Goal: Task Accomplishment & Management: Use online tool/utility

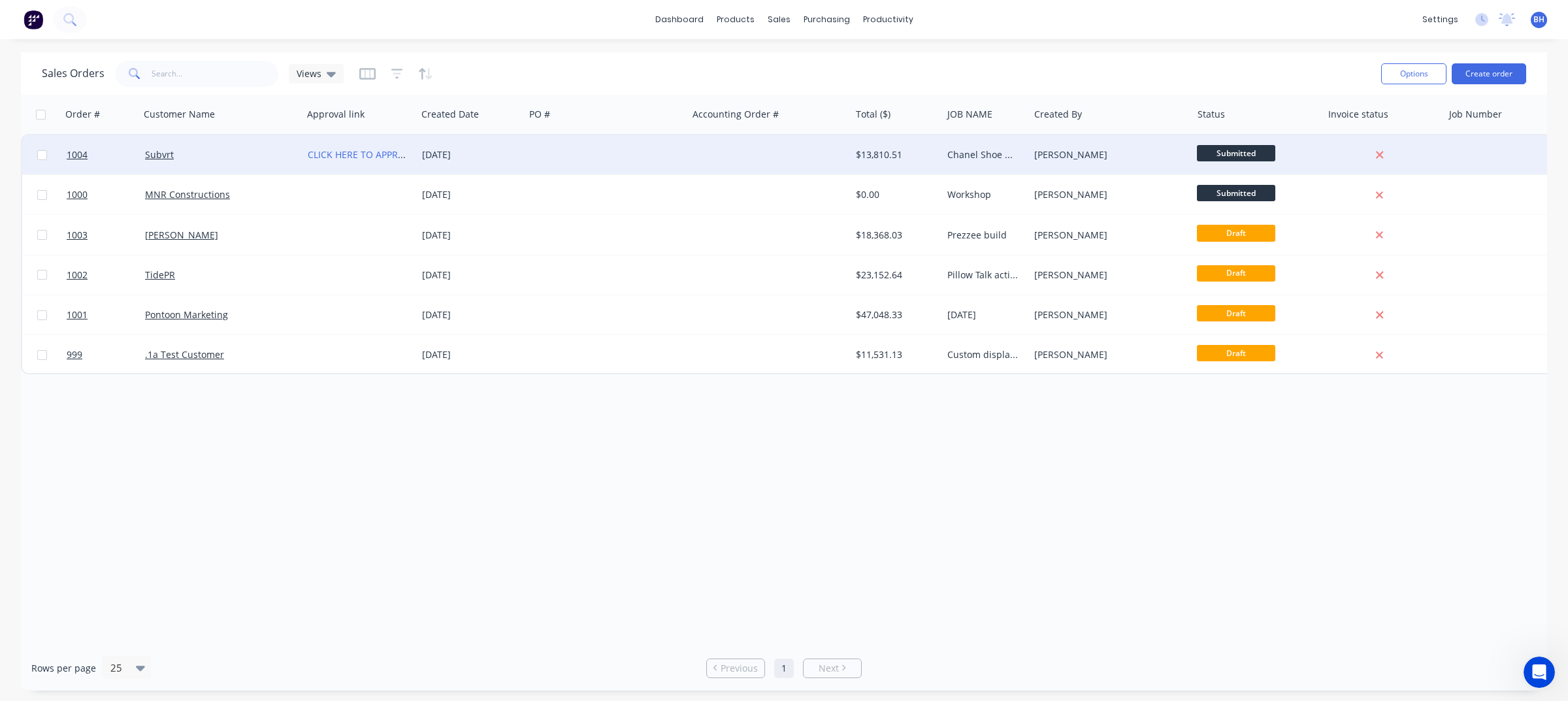
click at [538, 149] on div at bounding box center [606, 155] width 162 height 39
click at [585, 147] on div at bounding box center [606, 155] width 162 height 39
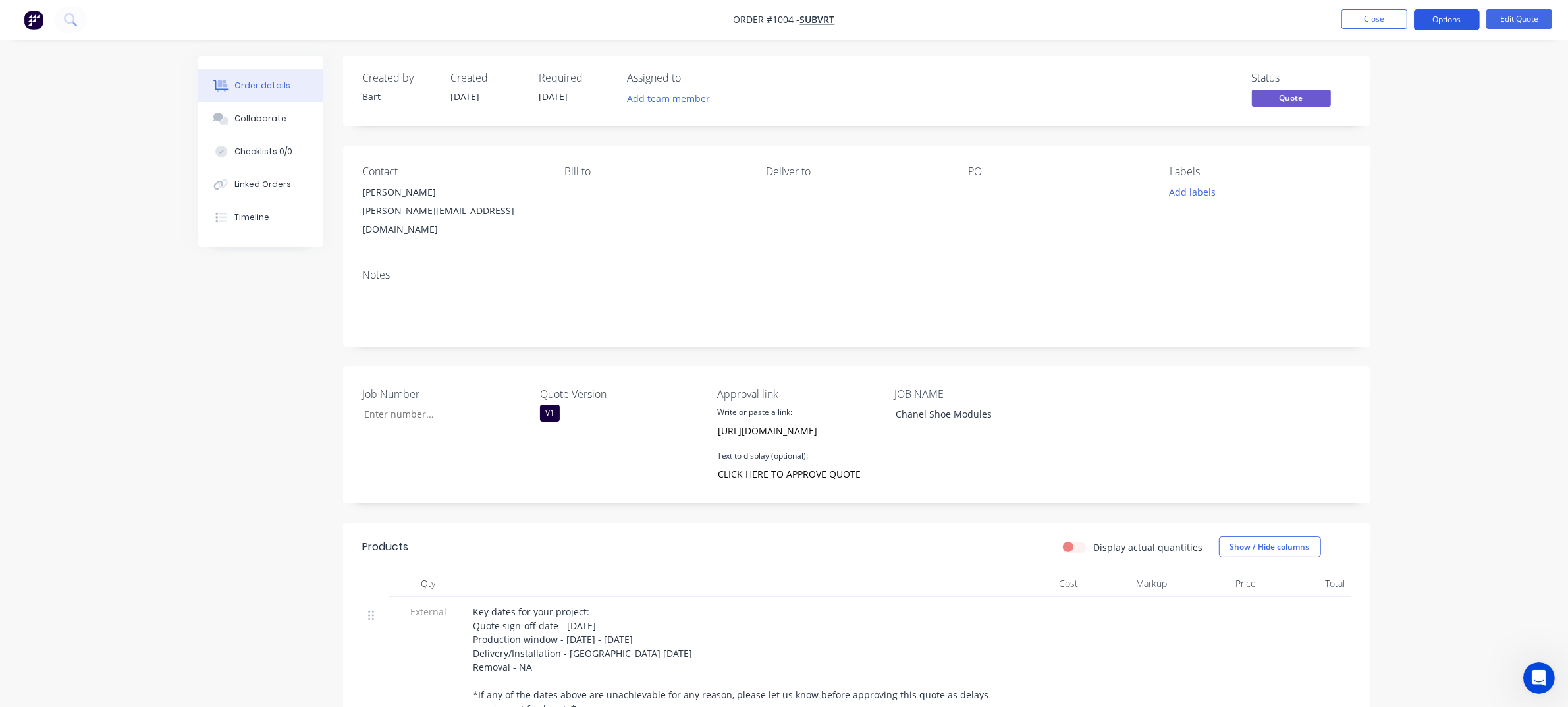
click at [1447, 19] on button "Options" at bounding box center [1447, 20] width 66 height 21
click at [1378, 84] on div "Quote" at bounding box center [1407, 80] width 121 height 19
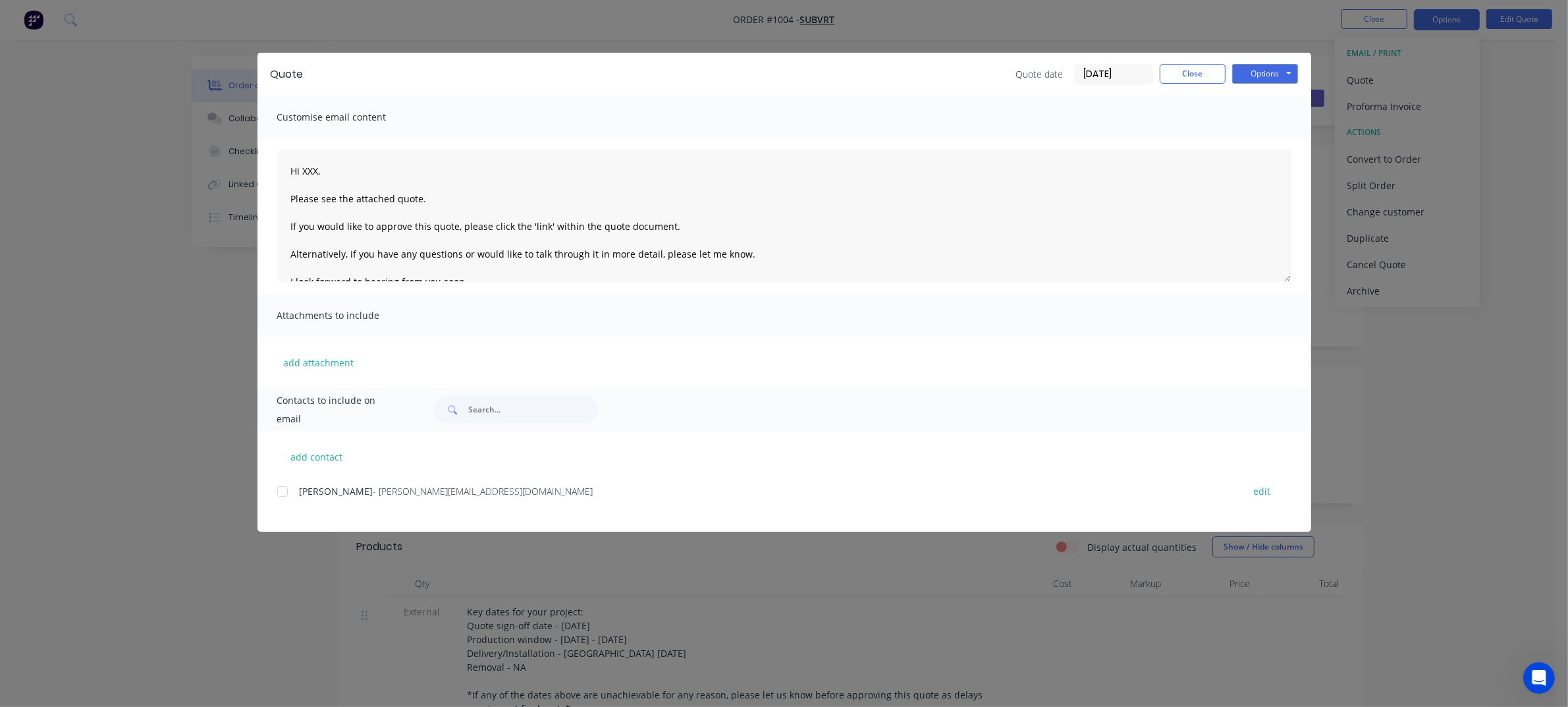
click at [280, 491] on div at bounding box center [283, 491] width 27 height 27
click at [317, 173] on textarea "Hi XXX, Please see the attached quote. If you would like to approve this quote,…" at bounding box center [784, 216] width 1014 height 132
click at [1262, 73] on button "Options" at bounding box center [1265, 74] width 66 height 20
click at [1268, 99] on button "Preview" at bounding box center [1274, 98] width 85 height 22
type textarea "Hi XXX, Please see the attached quote. If you would like to approve this quote,…"
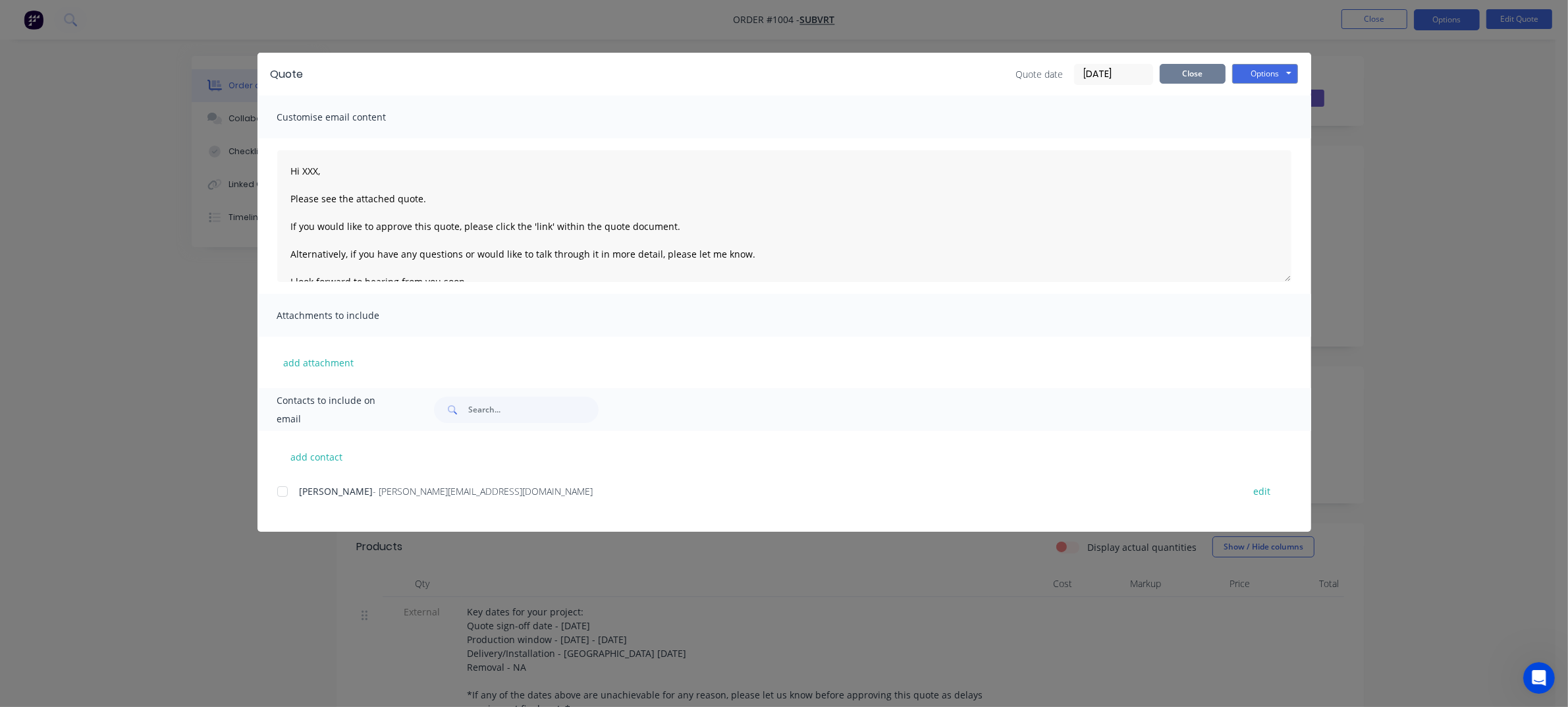
click at [1171, 73] on button "Close" at bounding box center [1193, 74] width 66 height 20
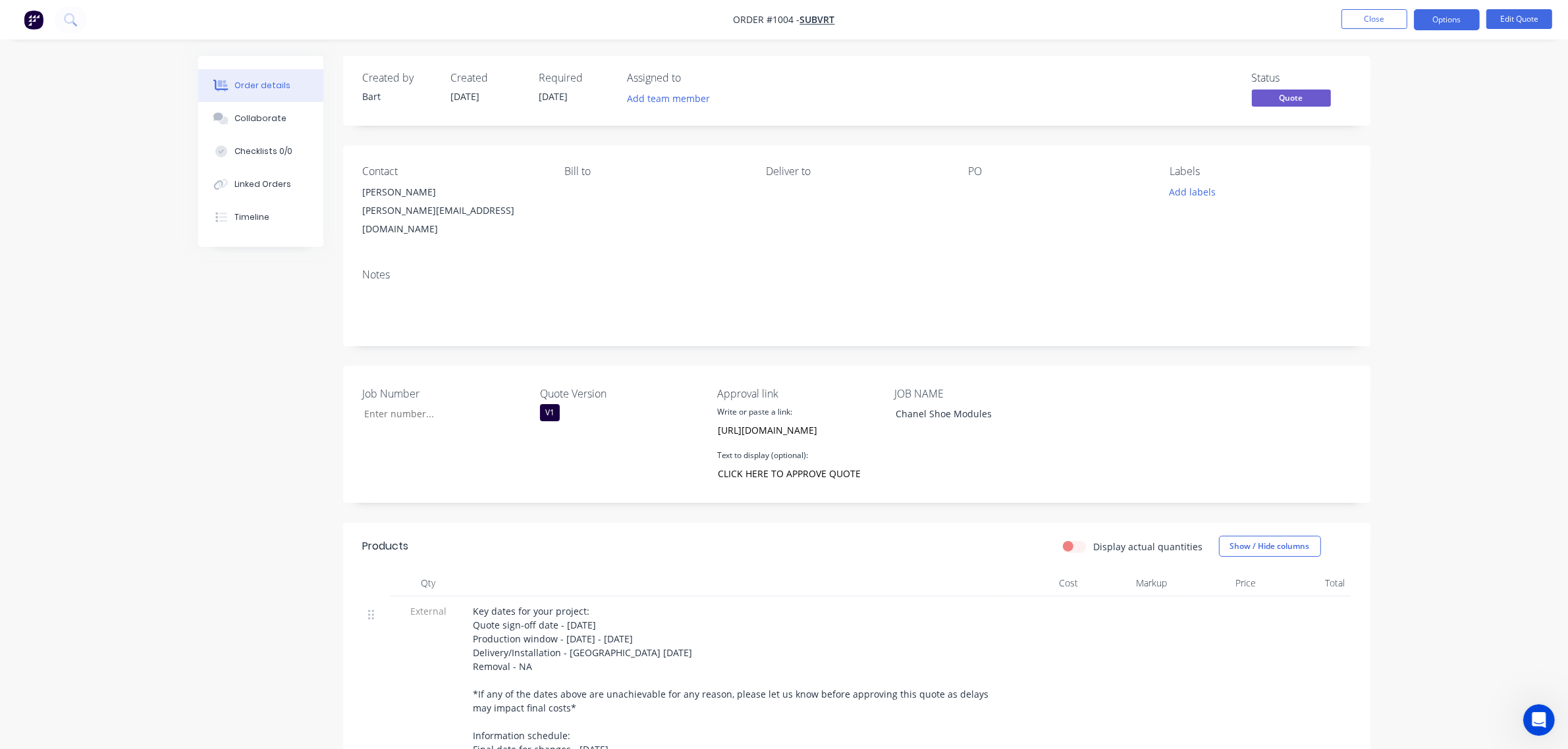
drag, startPoint x: 925, startPoint y: 248, endPoint x: 855, endPoint y: 241, distance: 70.3
click at [925, 258] on div "Notes" at bounding box center [856, 302] width 1027 height 89
click at [1363, 230] on div "Contact [PERSON_NAME] [PERSON_NAME][EMAIL_ADDRESS][DOMAIN_NAME] [PERSON_NAME] t…" at bounding box center [856, 202] width 1027 height 113
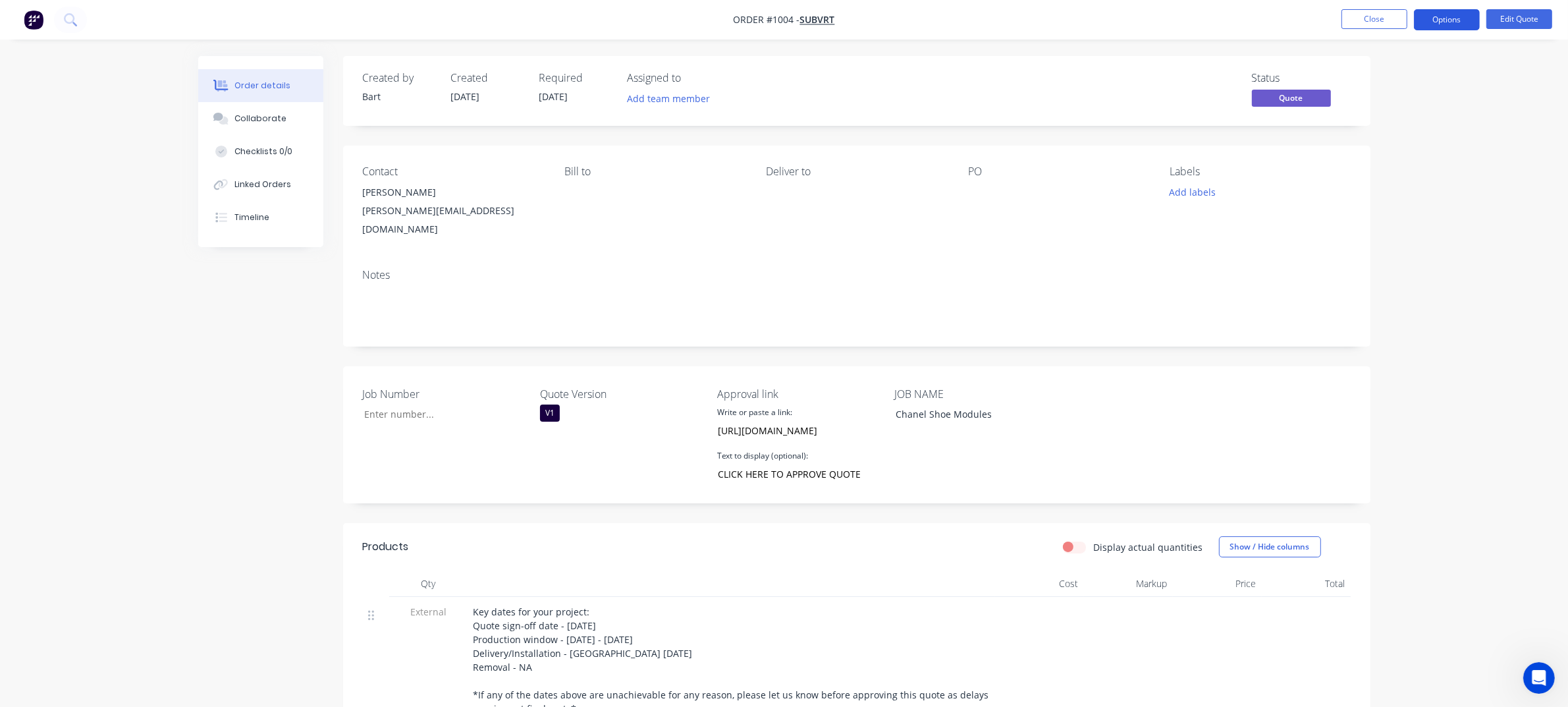
click at [1443, 24] on button "Options" at bounding box center [1447, 20] width 66 height 21
click at [1378, 84] on div "Quote" at bounding box center [1407, 80] width 121 height 19
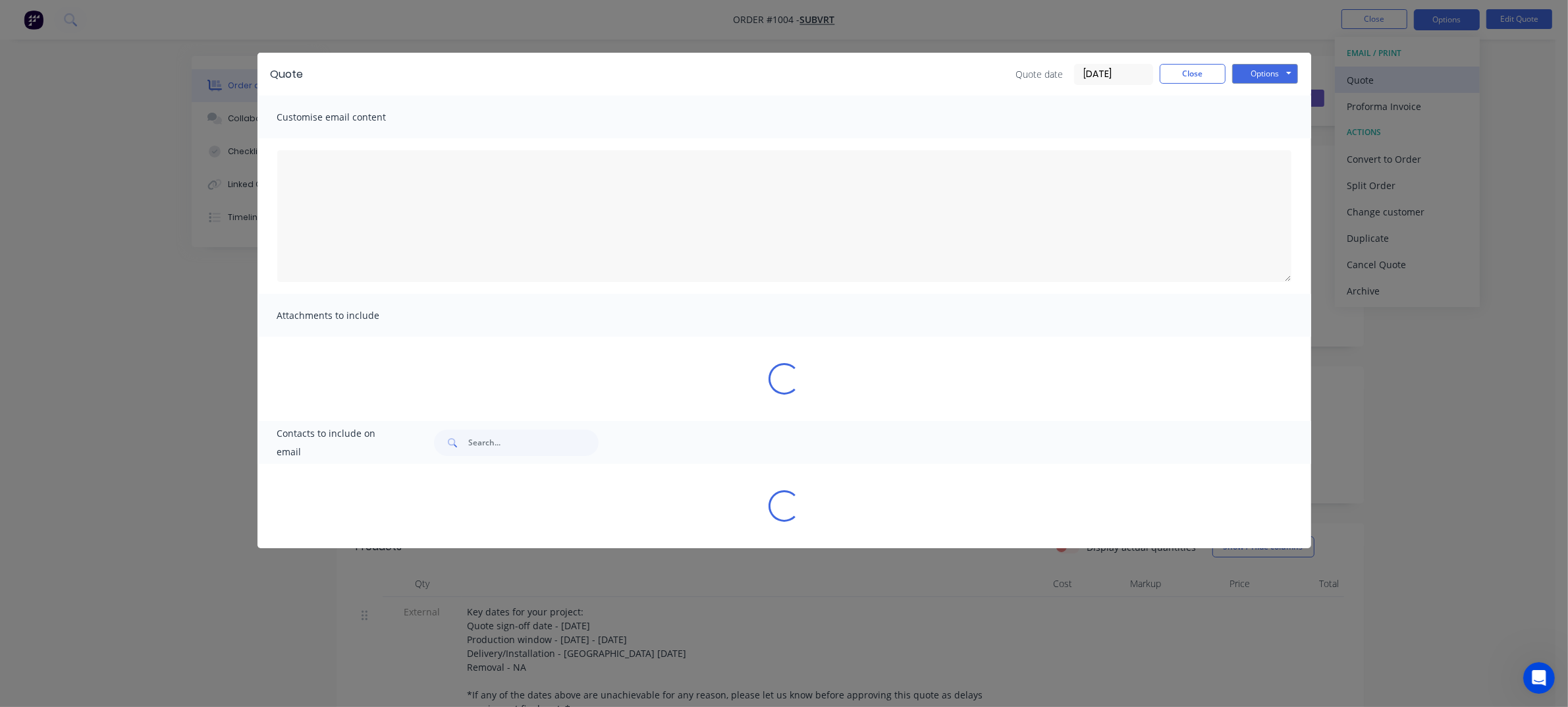
type textarea "Hi XXX, Please see the attached quote. If you would like to approve this quote,…"
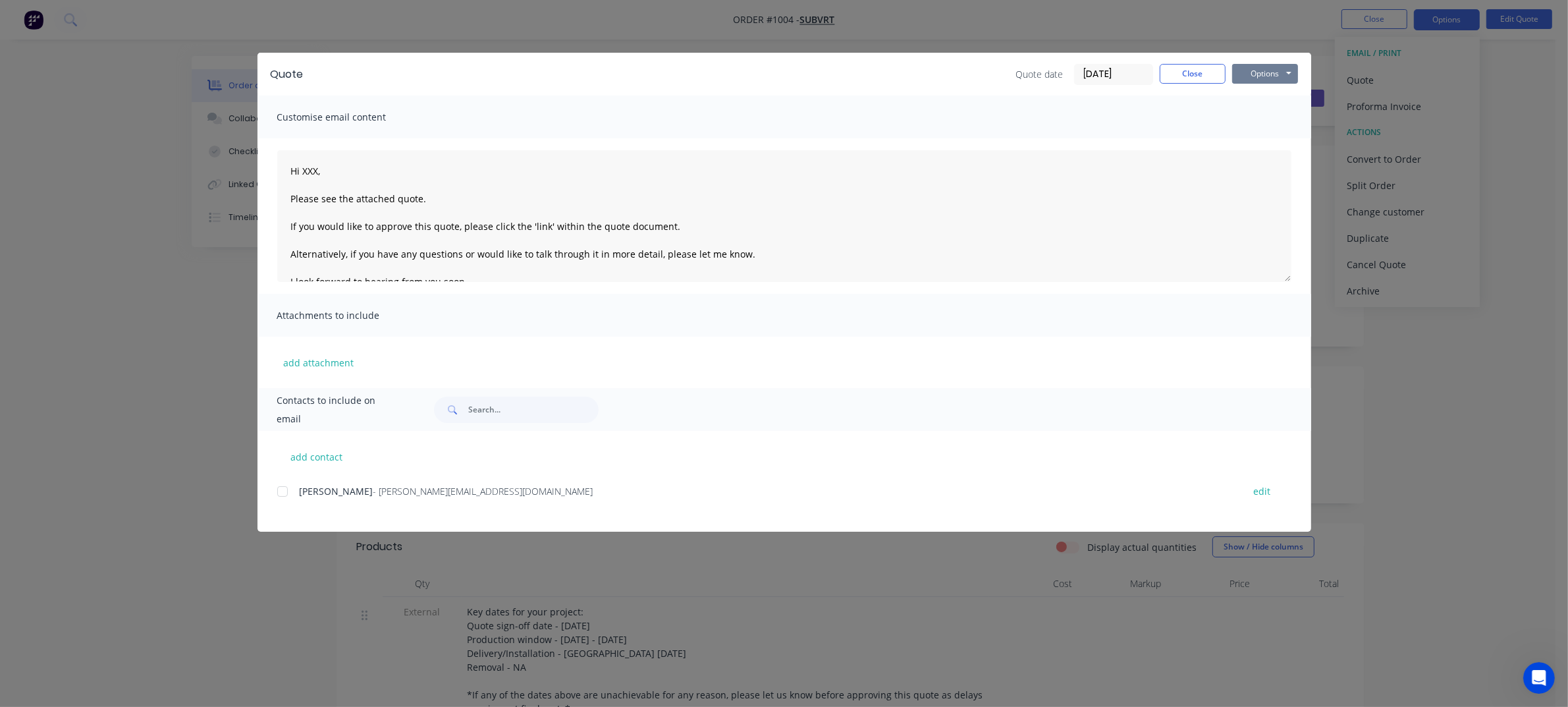
click at [1259, 76] on button "Options" at bounding box center [1265, 74] width 66 height 20
click at [1269, 100] on button "Preview" at bounding box center [1274, 98] width 85 height 22
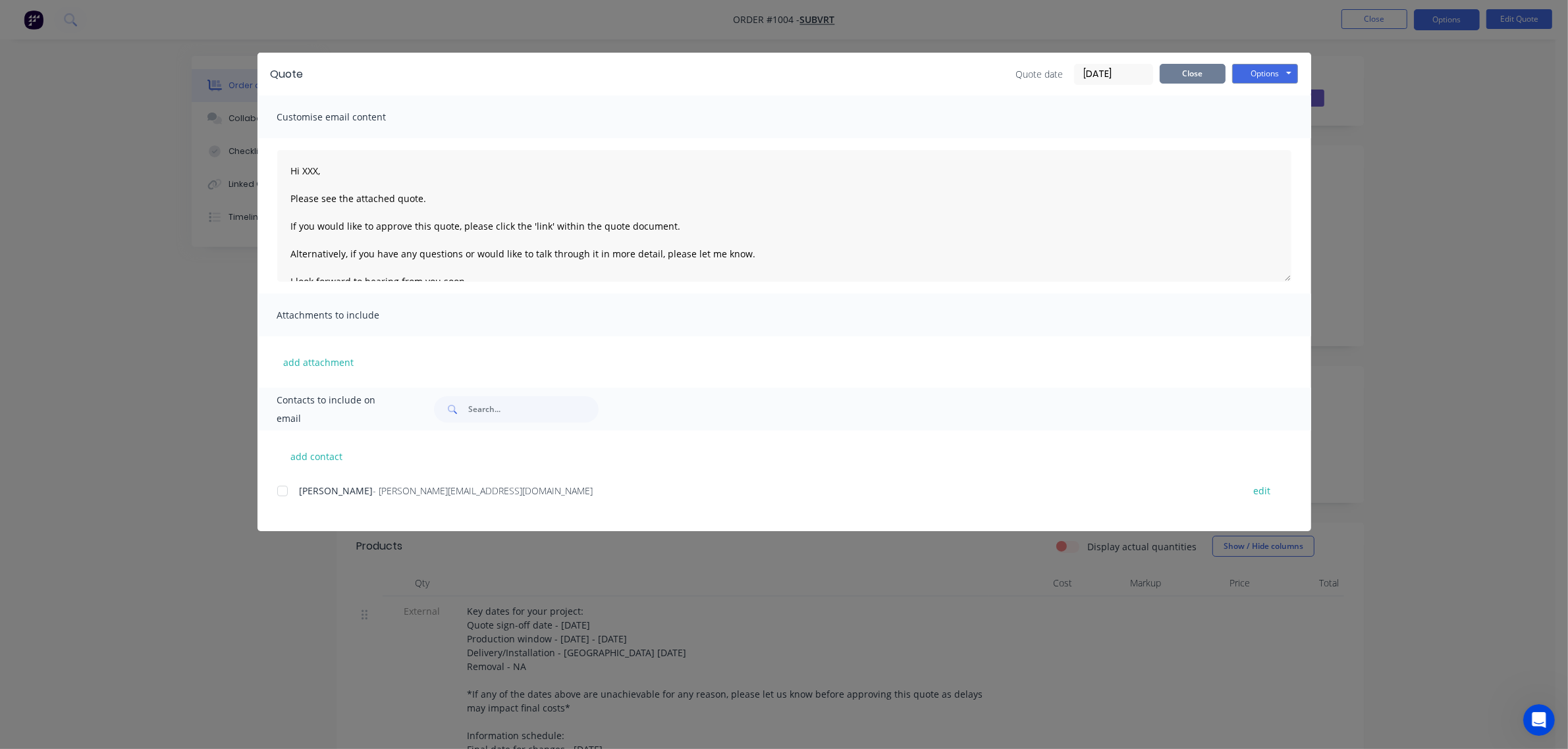
click at [1197, 67] on button "Close" at bounding box center [1193, 74] width 66 height 20
